Goal: Check status: Check status

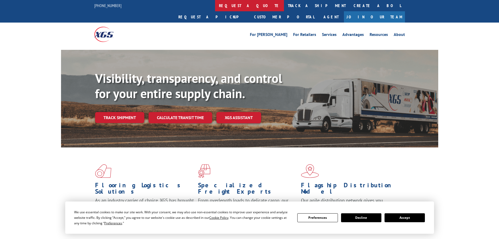
click at [215, 6] on link "request a quote" at bounding box center [249, 5] width 69 height 11
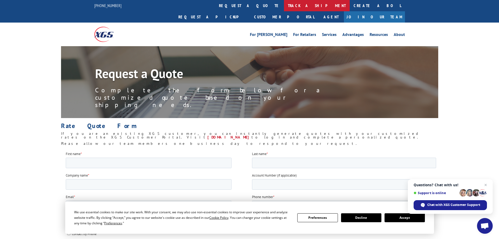
click at [284, 6] on link "track a shipment" at bounding box center [317, 5] width 66 height 11
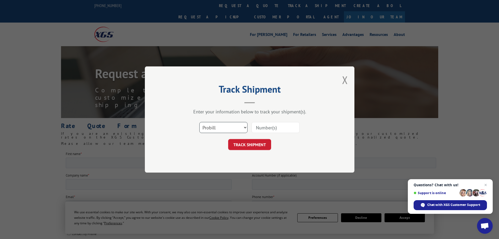
click at [243, 127] on select "Select category... Probill BOL PO" at bounding box center [223, 127] width 48 height 11
select select "bol"
click at [199, 122] on select "Select category... Probill BOL PO" at bounding box center [223, 127] width 48 height 11
click at [267, 125] on input at bounding box center [276, 127] width 48 height 11
paste input "7044945"
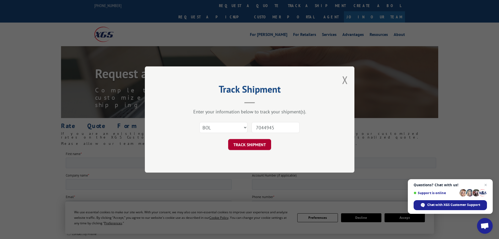
type input "7044945"
click at [245, 145] on button "TRACK SHIPMENT" at bounding box center [249, 144] width 43 height 11
